Goal: Information Seeking & Learning: Learn about a topic

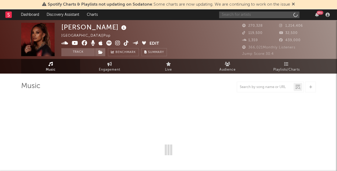
click at [267, 13] on input "text" at bounding box center [259, 15] width 80 height 7
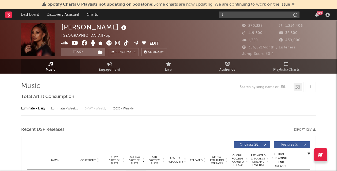
type input "li"
select select "6m"
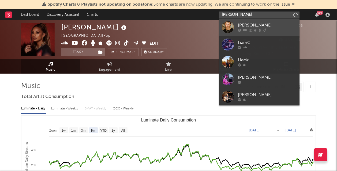
type input "Liam c"
click at [240, 29] on icon at bounding box center [239, 30] width 3 height 3
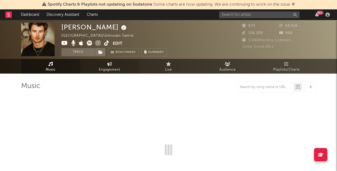
select select "1w"
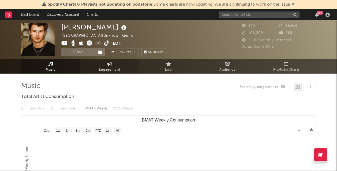
click at [106, 70] on span "Engagement" at bounding box center [109, 70] width 21 height 6
select select "1w"
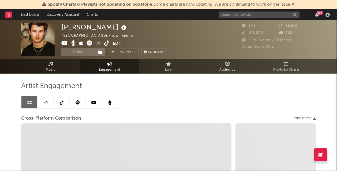
click at [47, 104] on icon at bounding box center [46, 102] width 4 height 4
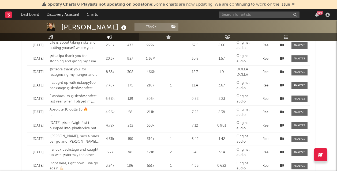
scroll to position [274, 0]
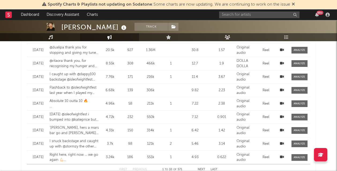
select select "6m"
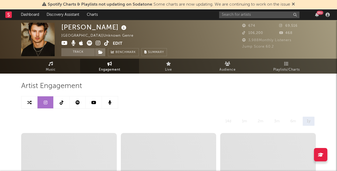
scroll to position [0, 0]
click at [63, 102] on link at bounding box center [62, 102] width 16 height 12
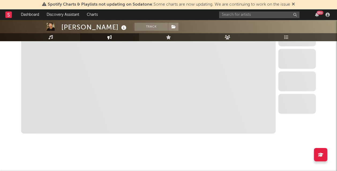
select select "6m"
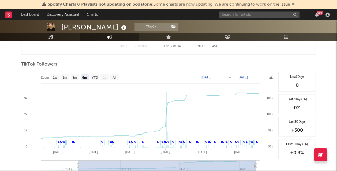
scroll to position [499, 0]
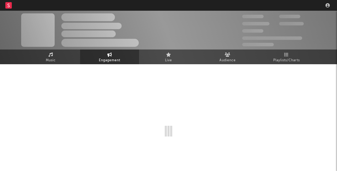
scroll to position [16, 0]
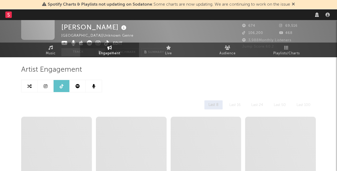
select select "6m"
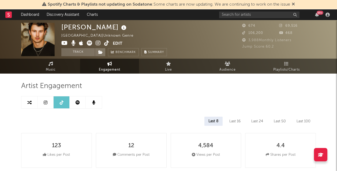
scroll to position [0, 0]
click at [46, 100] on icon at bounding box center [46, 102] width 4 height 4
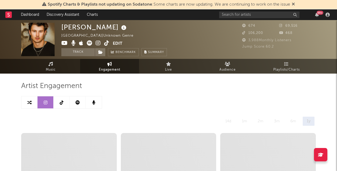
select select "6m"
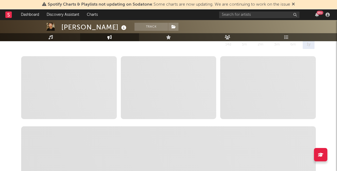
scroll to position [79, 0]
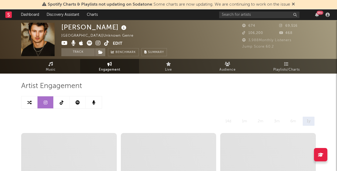
select select "6m"
